Goal: Information Seeking & Learning: Obtain resource

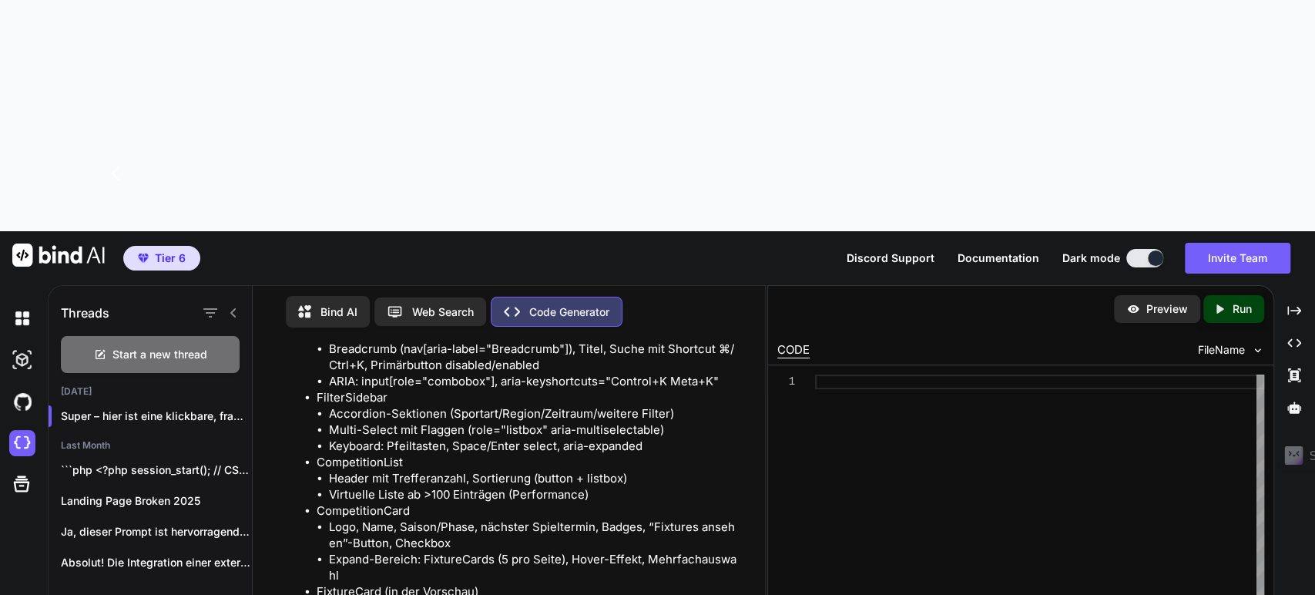
click at [888, 332] on div "CODE FileName" at bounding box center [1020, 348] width 505 height 32
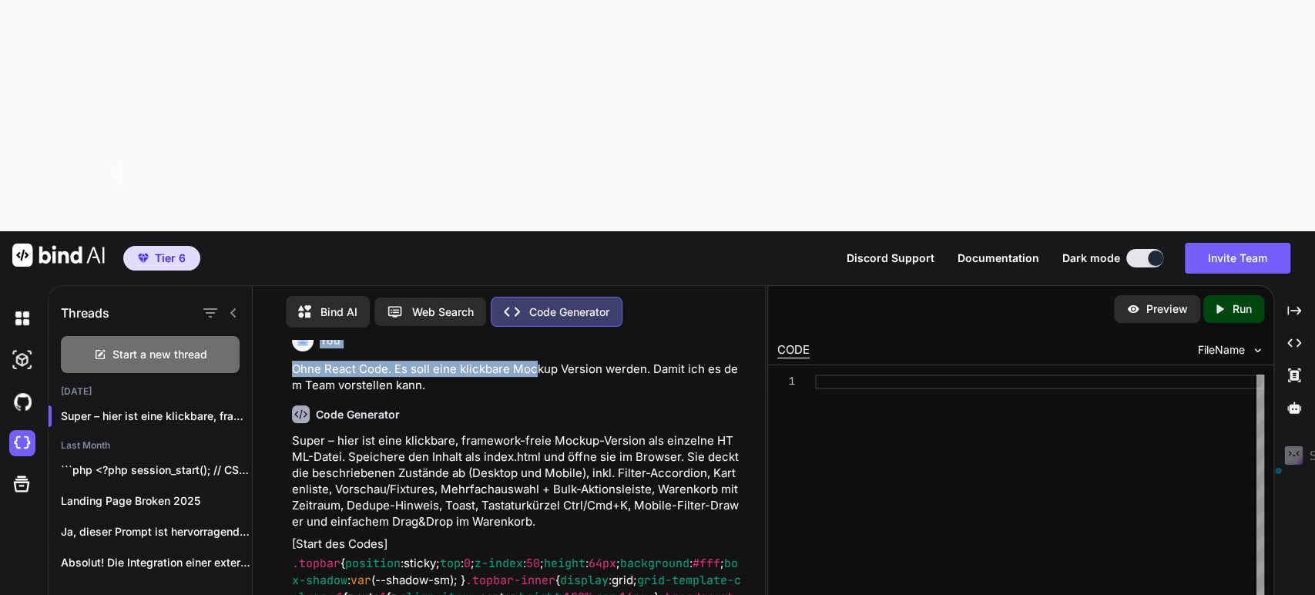
scroll to position [3486, 0]
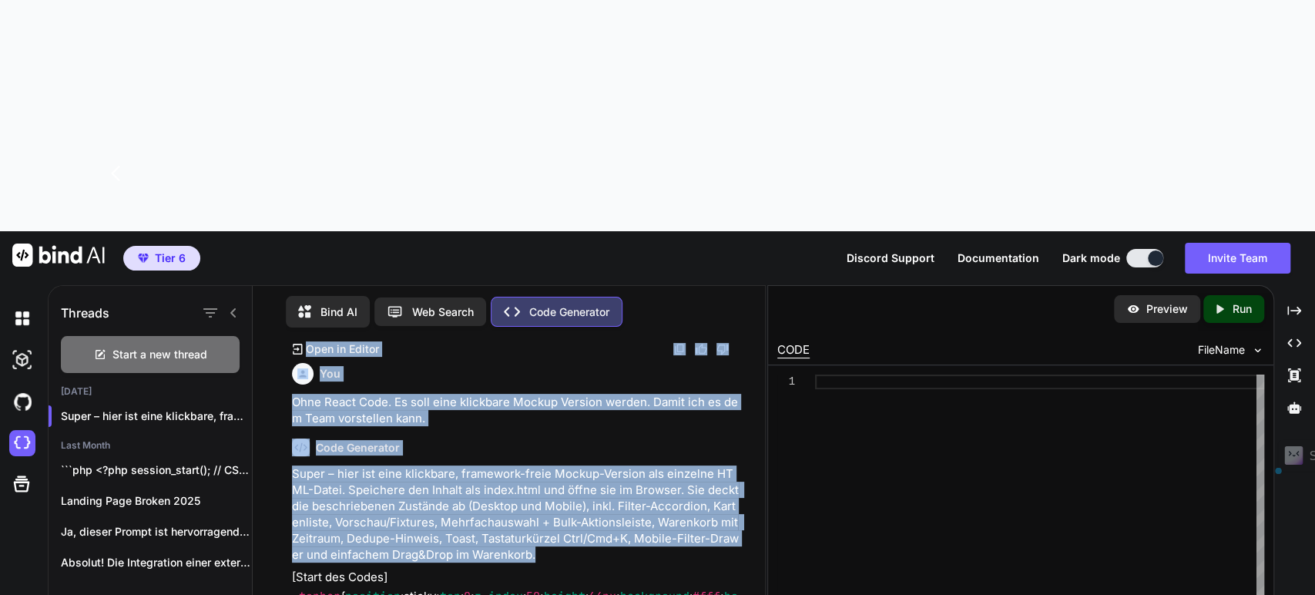
drag, startPoint x: 616, startPoint y: 276, endPoint x: 578, endPoint y: 297, distance: 44.1
click at [578, 340] on div "You Code Generator Klasse Beschreibung – das ist eine sehr klare Spezifikation.…" at bounding box center [516, 525] width 455 height 370
click at [585, 465] on p "Super – hier ist eine klickbare, framework-freie Mockup-Version als einzelne HT…" at bounding box center [516, 513] width 449 height 97
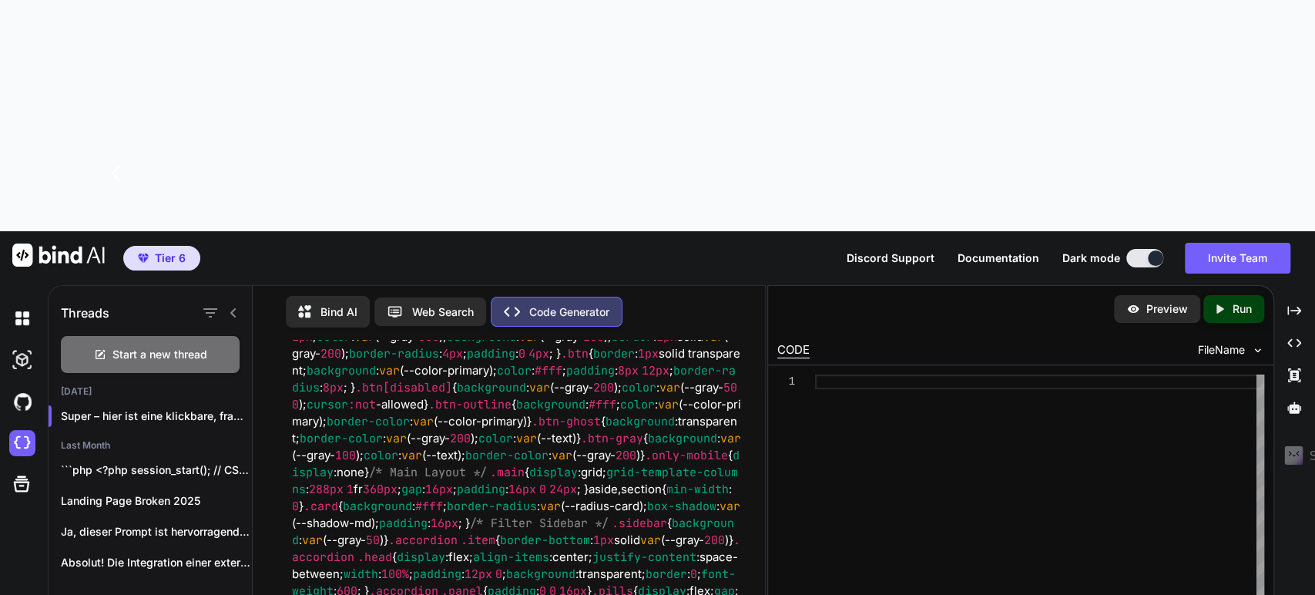
scroll to position [4209, 0]
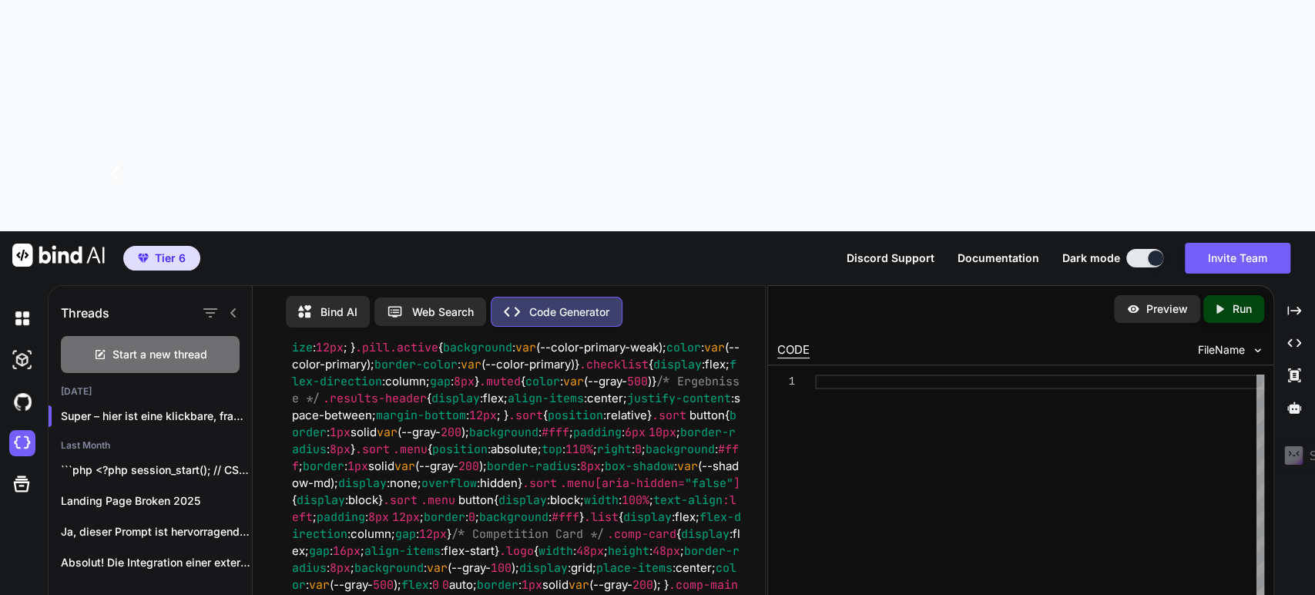
type textarea "kanns du mir den Code zum copy pasten ausgeben? sind die CSS STyle ein Teil der…"
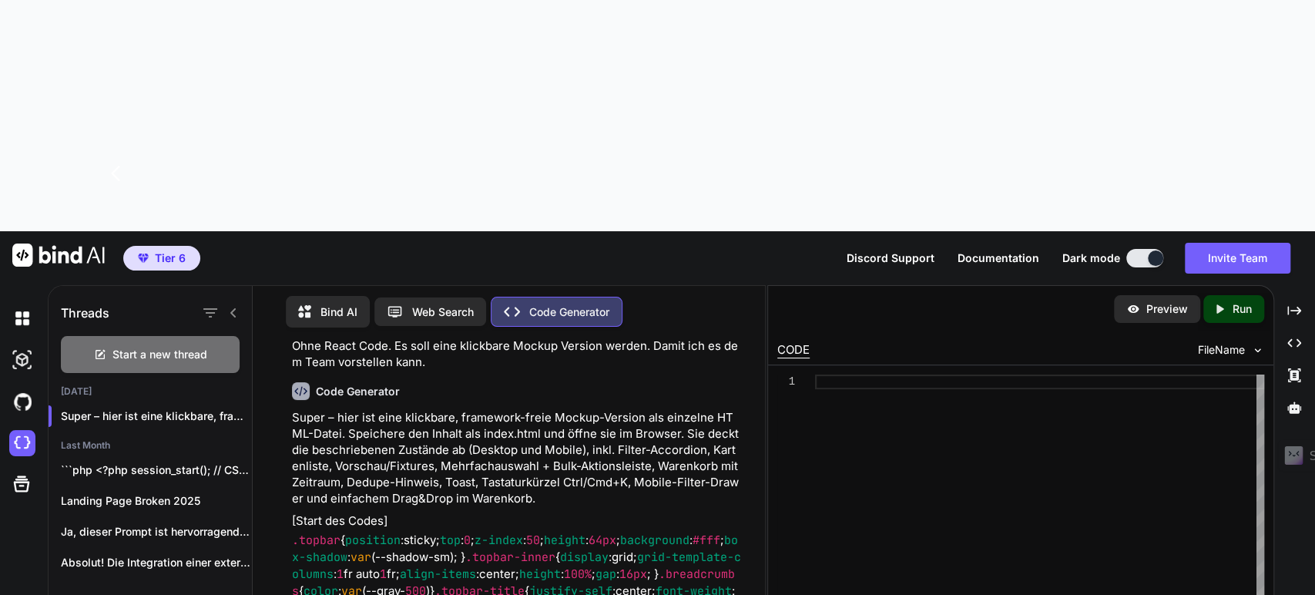
scroll to position [3539, 0]
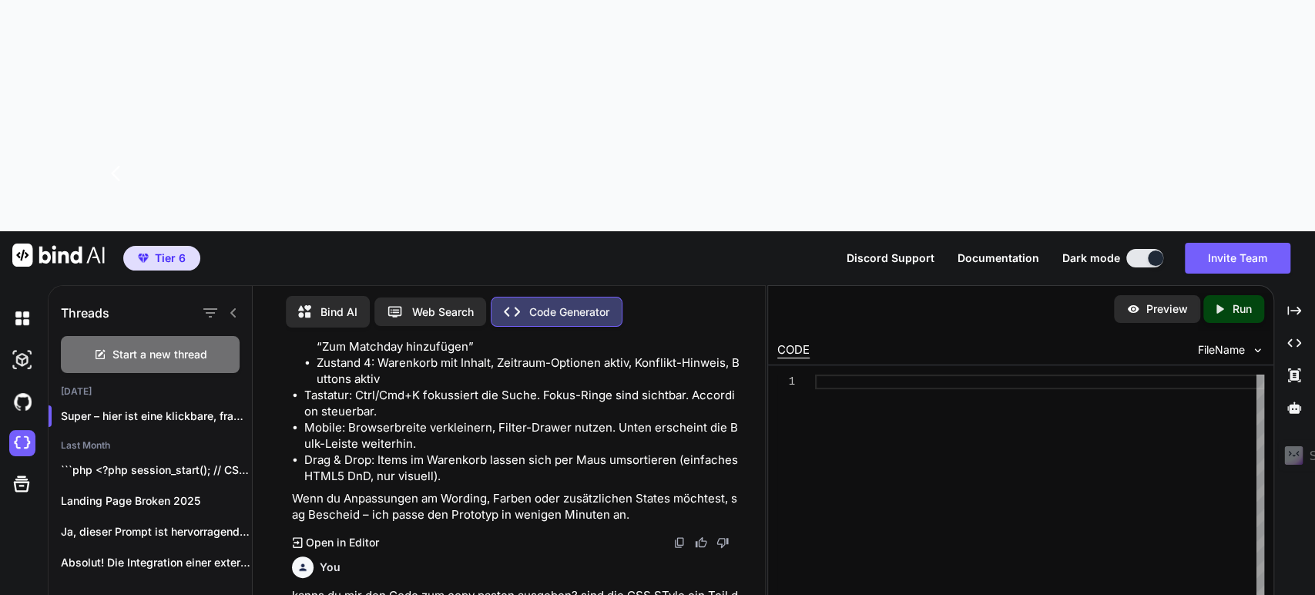
scroll to position [10438, 0]
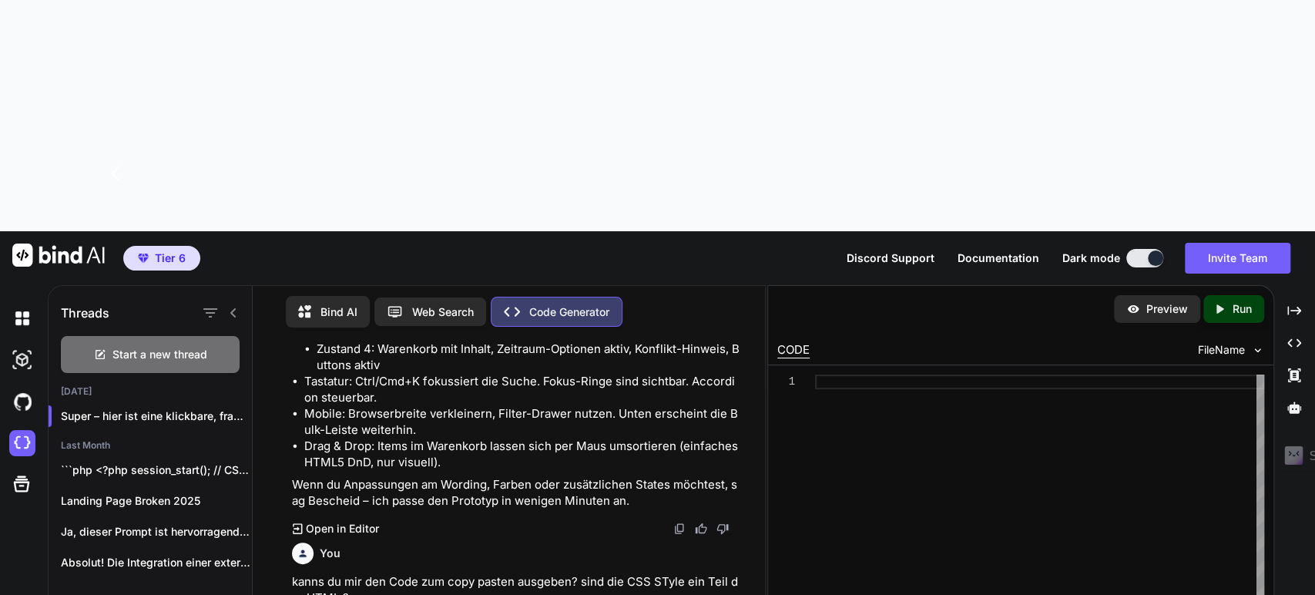
click at [629, 438] on li "Drag & Drop: Items im Warenkorb lassen sich per Maus umsortieren (einfaches HTM…" at bounding box center [522, 454] width 437 height 32
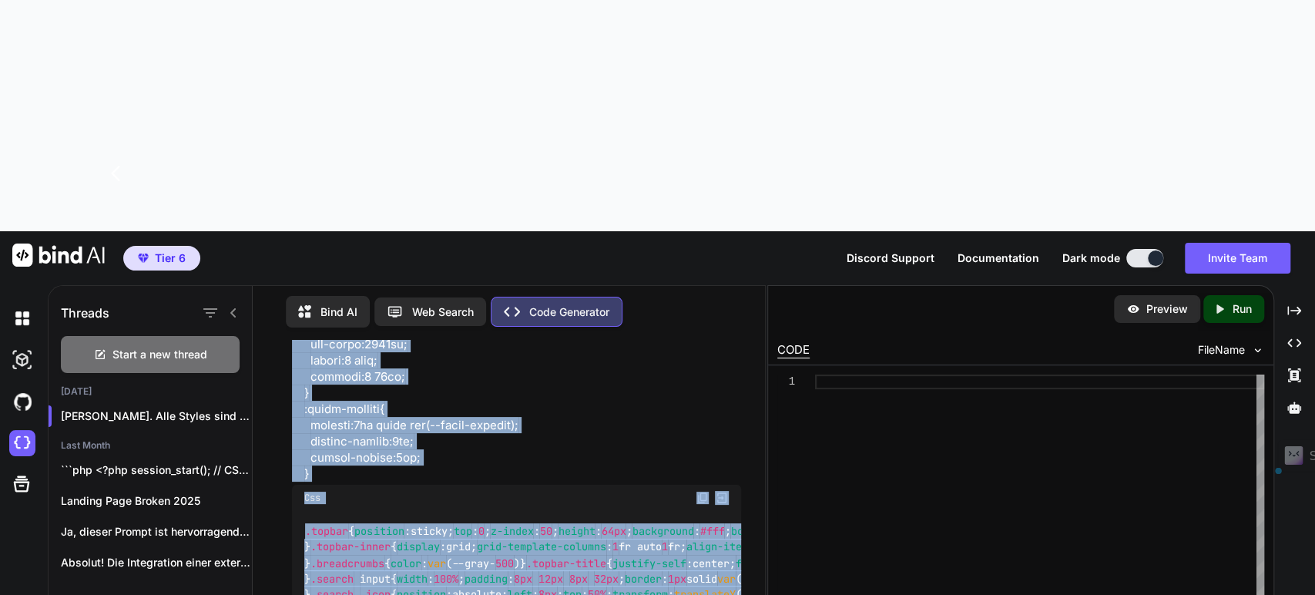
scroll to position [11360, 0]
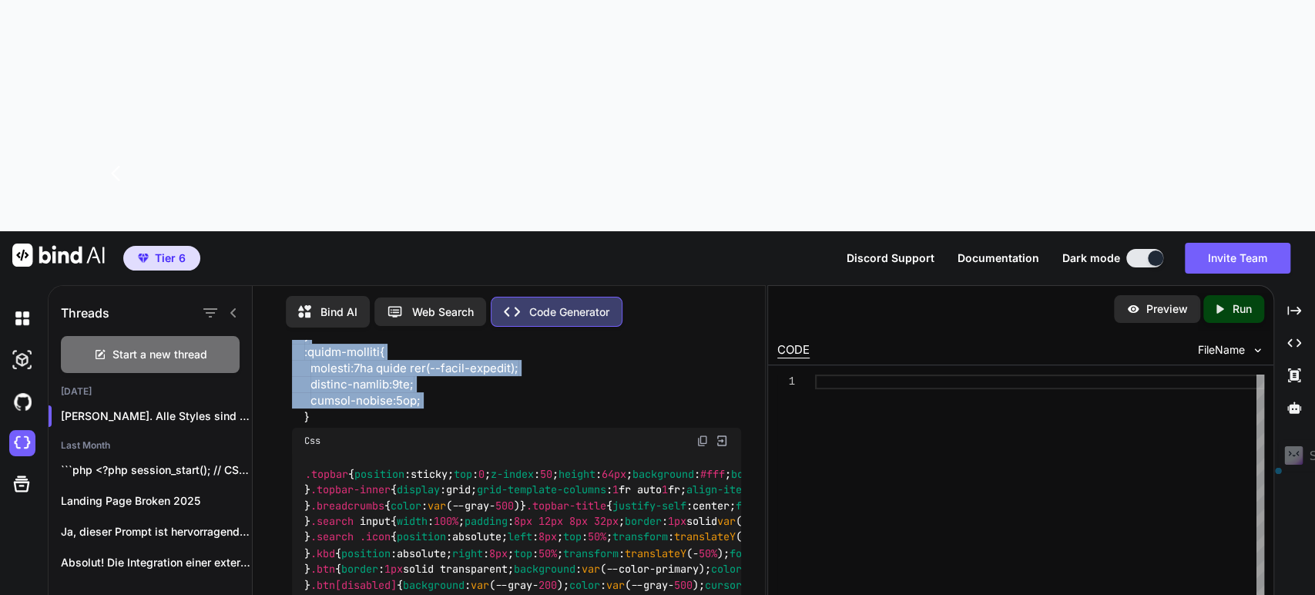
drag, startPoint x: 293, startPoint y: 190, endPoint x: 514, endPoint y: 250, distance: 229.1
click at [514, 250] on p "[PERSON_NAME]. Alle Styles sind im" at bounding box center [516, 44] width 449 height 760
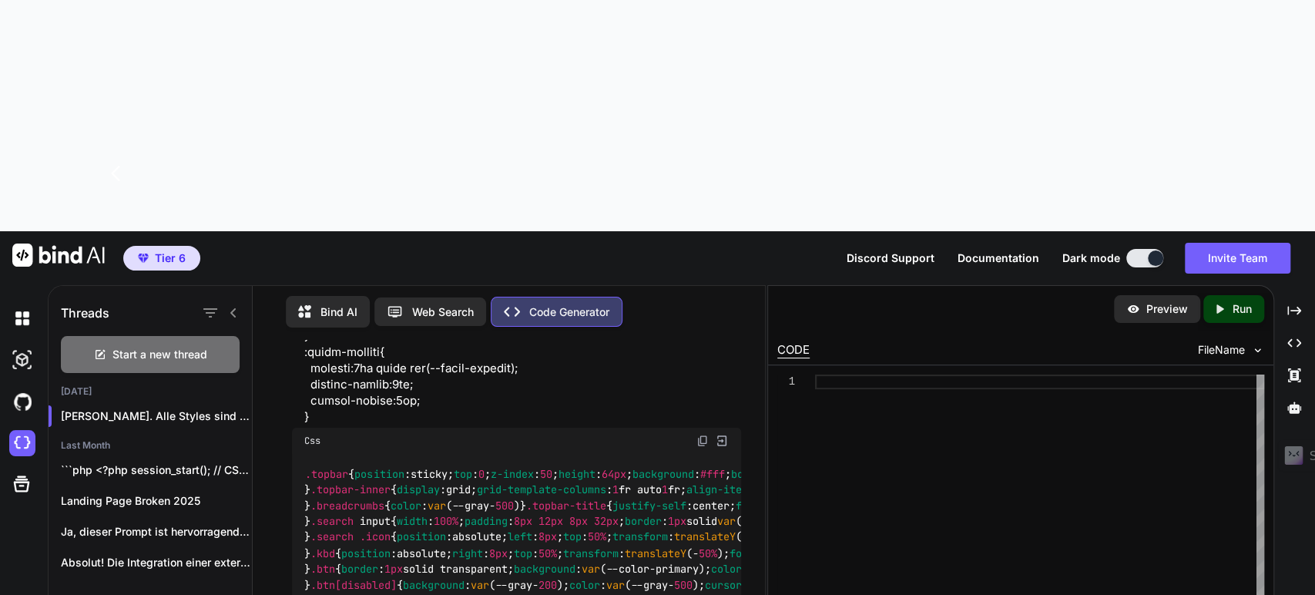
click at [388, 270] on p "[PERSON_NAME]. Alle Styles sind im" at bounding box center [516, 44] width 449 height 760
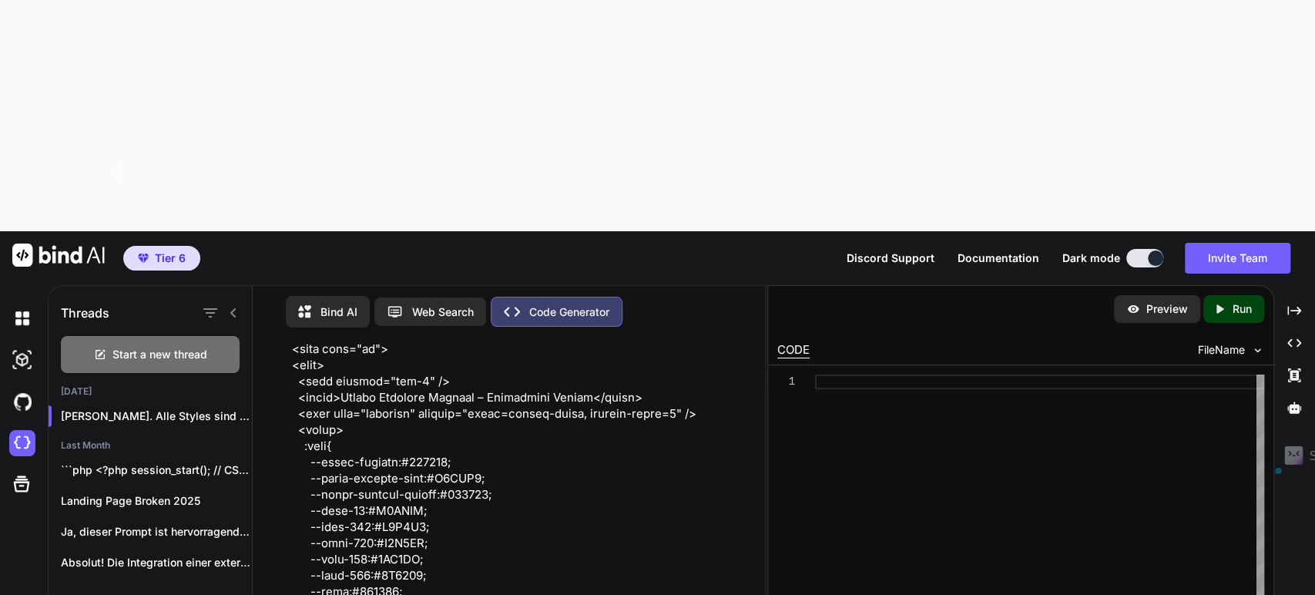
scroll to position [10723, 0]
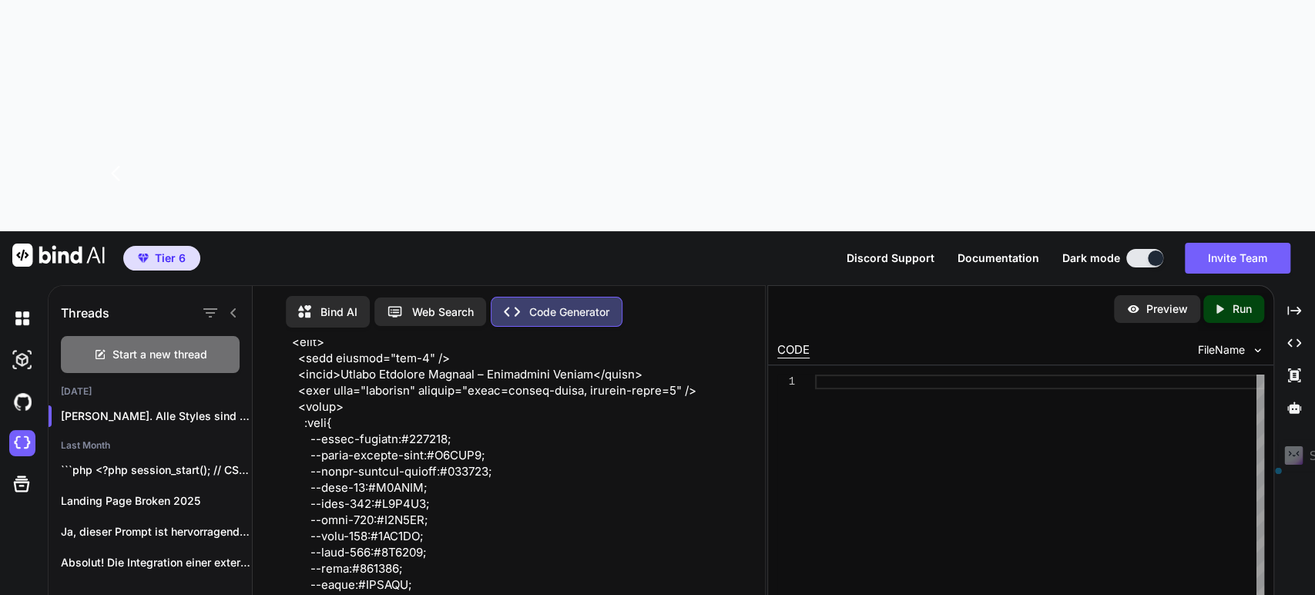
drag, startPoint x: 334, startPoint y: 267, endPoint x: 289, endPoint y: 168, distance: 108.3
click at [289, 340] on div "You Code Generator Klasse Beschreibung – das ist eine sehr klare Spezifikation.…" at bounding box center [516, 525] width 455 height 370
copy p "<!loremip dolo> <sita cons="ad"> <elit> <sedd eiusmod="tem-2" /> <incid>Utlabo …"
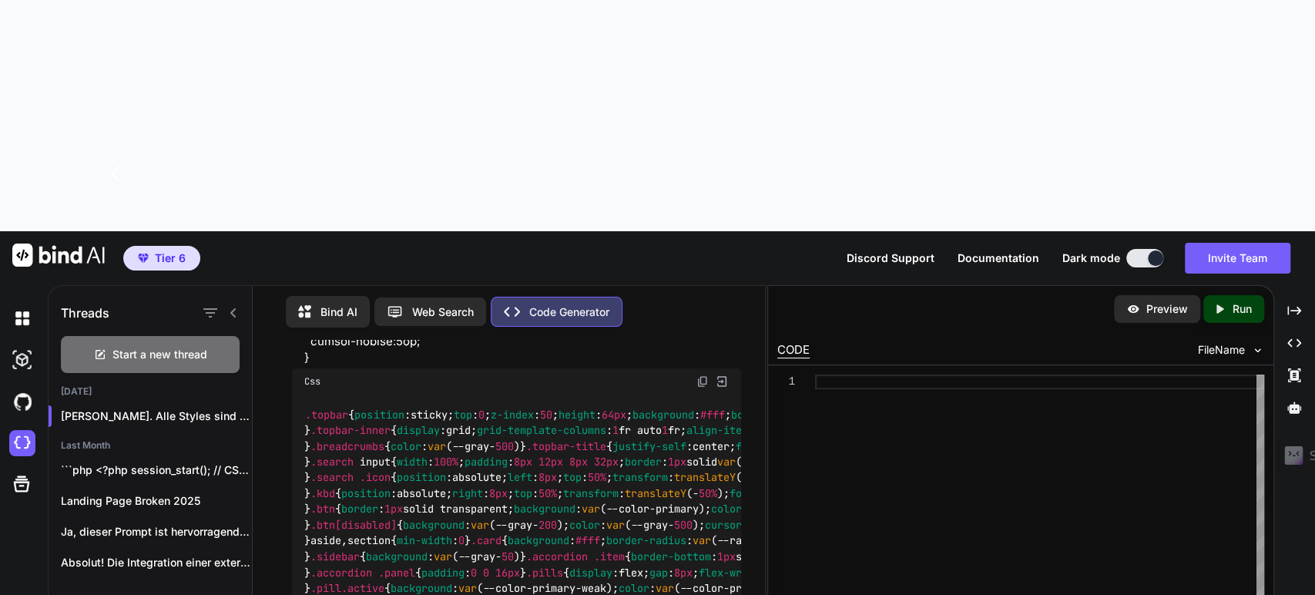
scroll to position [11435, 0]
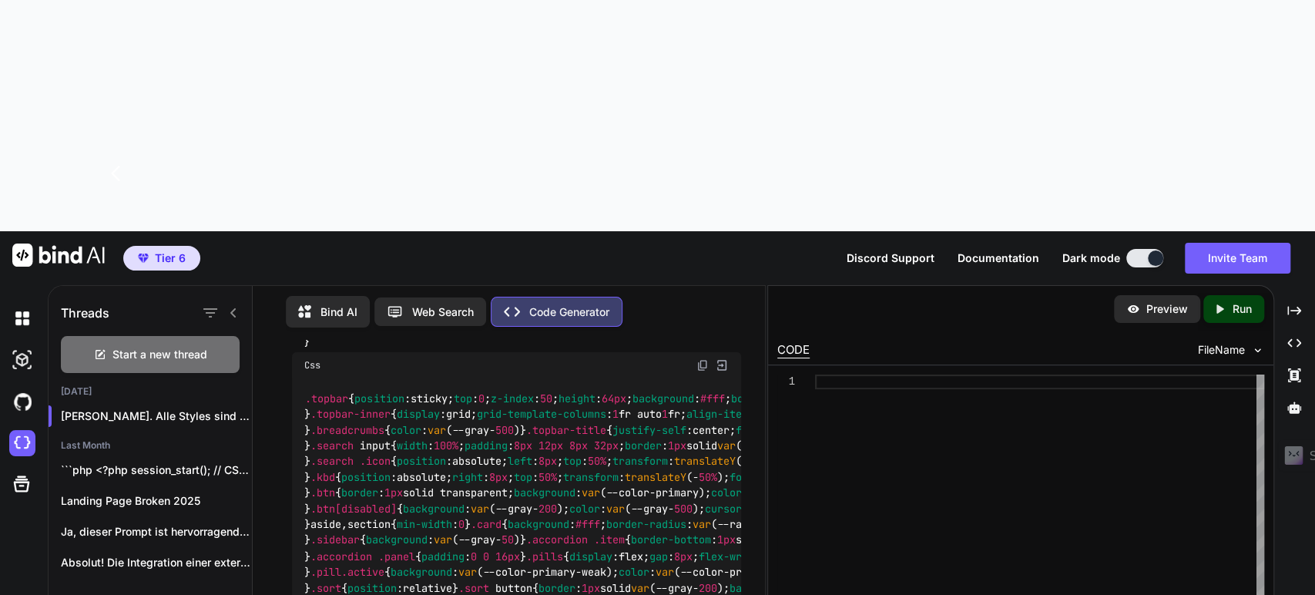
click at [703, 359] on img at bounding box center [702, 365] width 12 height 12
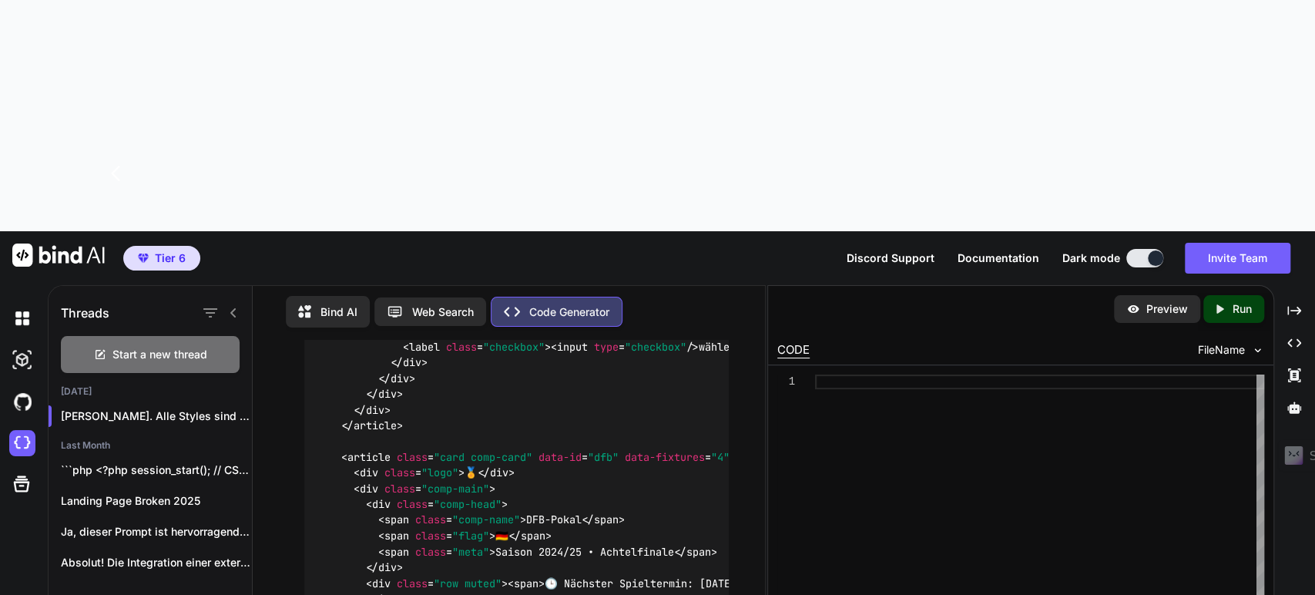
scroll to position [13904, 0]
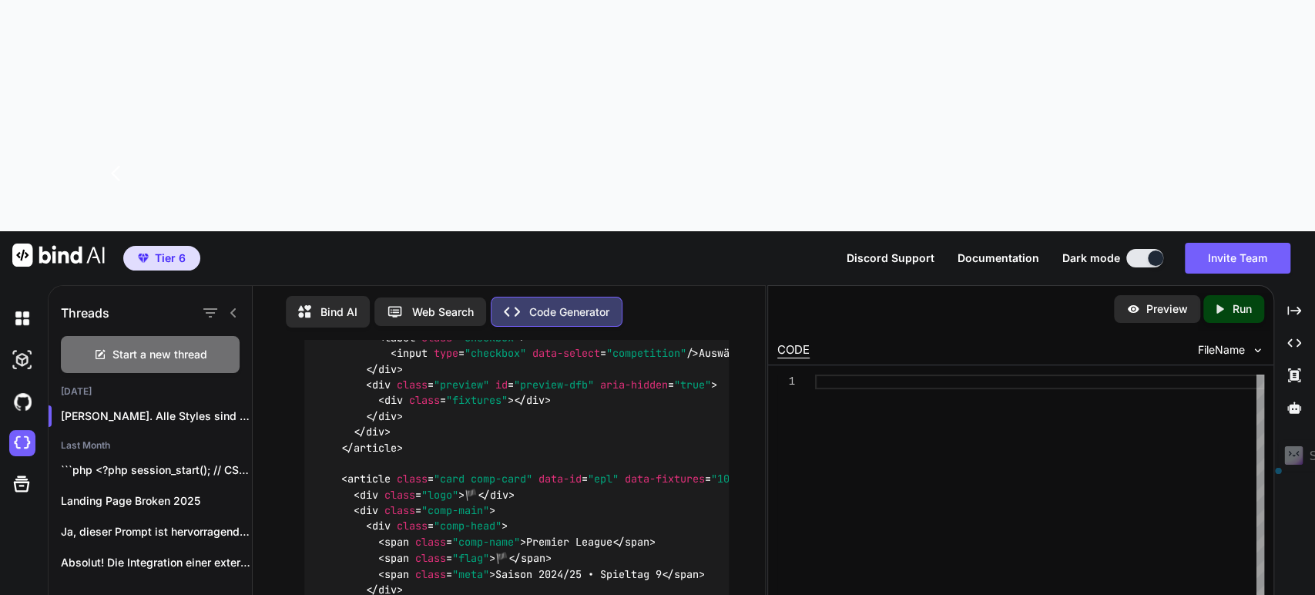
scroll to position [14309, 0]
